Goal: Task Accomplishment & Management: Complete application form

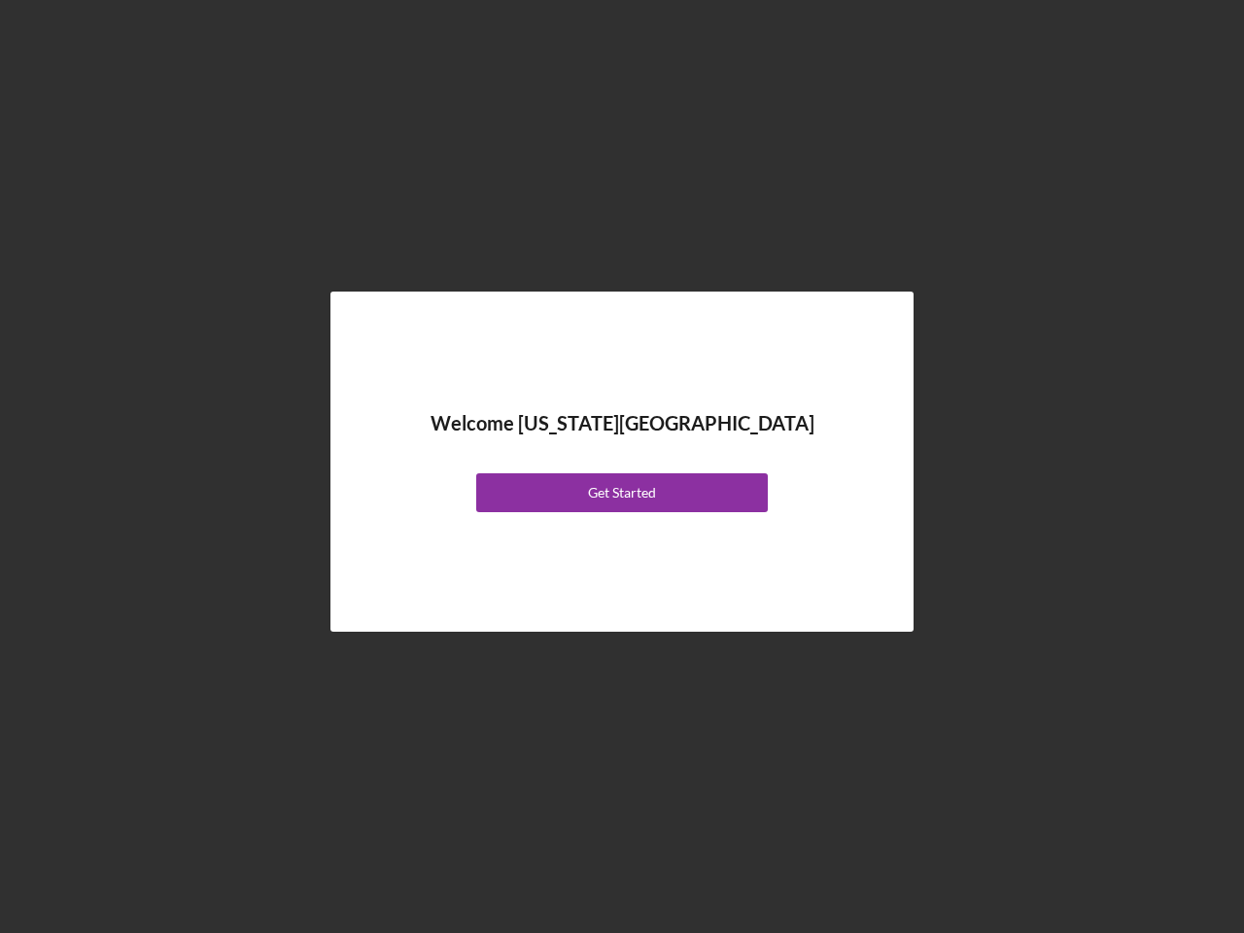
click at [622, 466] on div "Welcome [US_STATE][GEOGRAPHIC_DATA] Get Started" at bounding box center [622, 461] width 486 height 243
click at [622, 493] on div "Get Started" at bounding box center [622, 492] width 68 height 39
